Goal: Obtain resource: Obtain resource

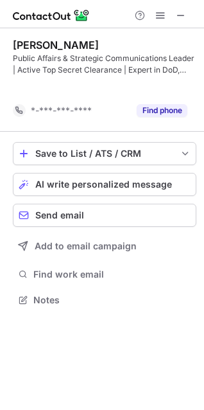
scroll to position [270, 204]
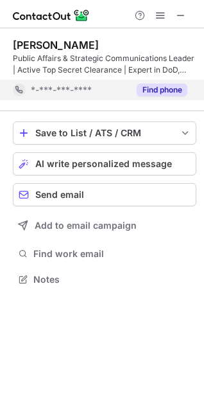
click at [175, 91] on button "Find phone" at bounding box center [162, 89] width 51 height 13
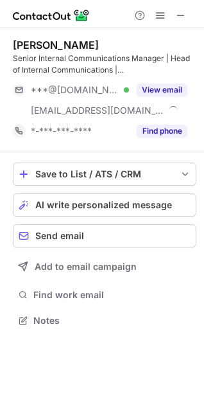
scroll to position [311, 204]
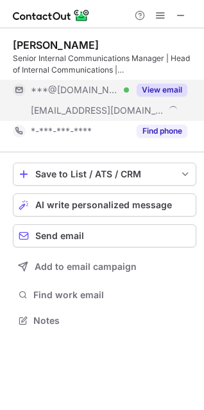
click at [155, 96] on button "View email" at bounding box center [162, 89] width 51 height 13
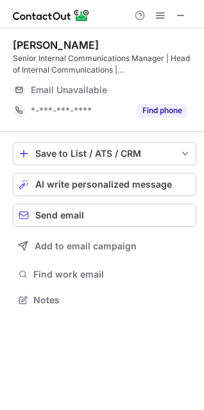
scroll to position [291, 204]
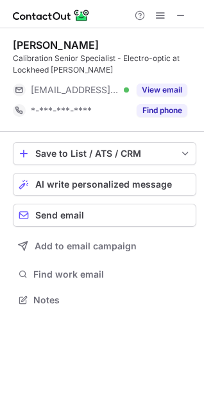
scroll to position [291, 204]
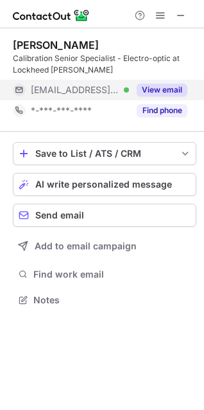
click at [144, 92] on button "View email" at bounding box center [162, 89] width 51 height 13
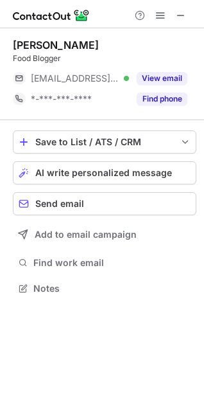
scroll to position [279, 204]
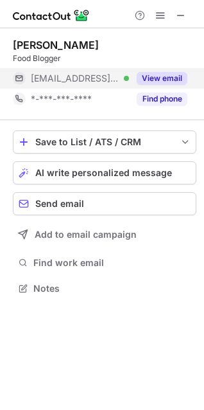
click at [179, 74] on button "View email" at bounding box center [162, 78] width 51 height 13
click at [166, 80] on button "View email" at bounding box center [162, 78] width 51 height 13
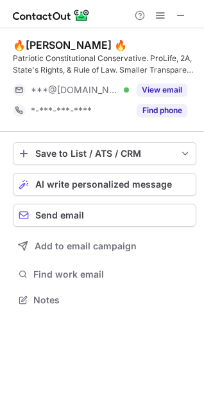
scroll to position [291, 204]
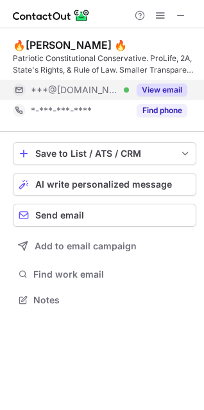
click at [157, 85] on button "View email" at bounding box center [162, 89] width 51 height 13
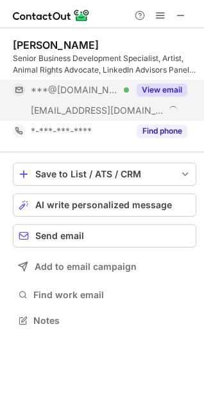
scroll to position [311, 204]
click at [162, 87] on button "View email" at bounding box center [162, 89] width 51 height 13
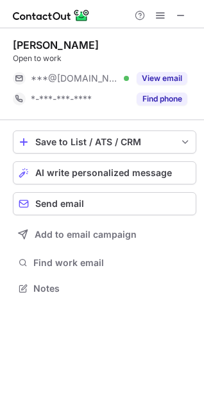
scroll to position [279, 204]
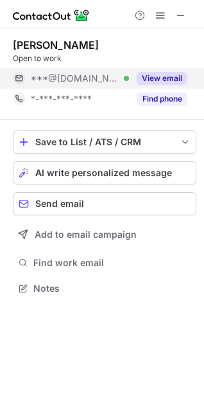
click at [154, 77] on button "View email" at bounding box center [162, 78] width 51 height 13
